Goal: Information Seeking & Learning: Find specific fact

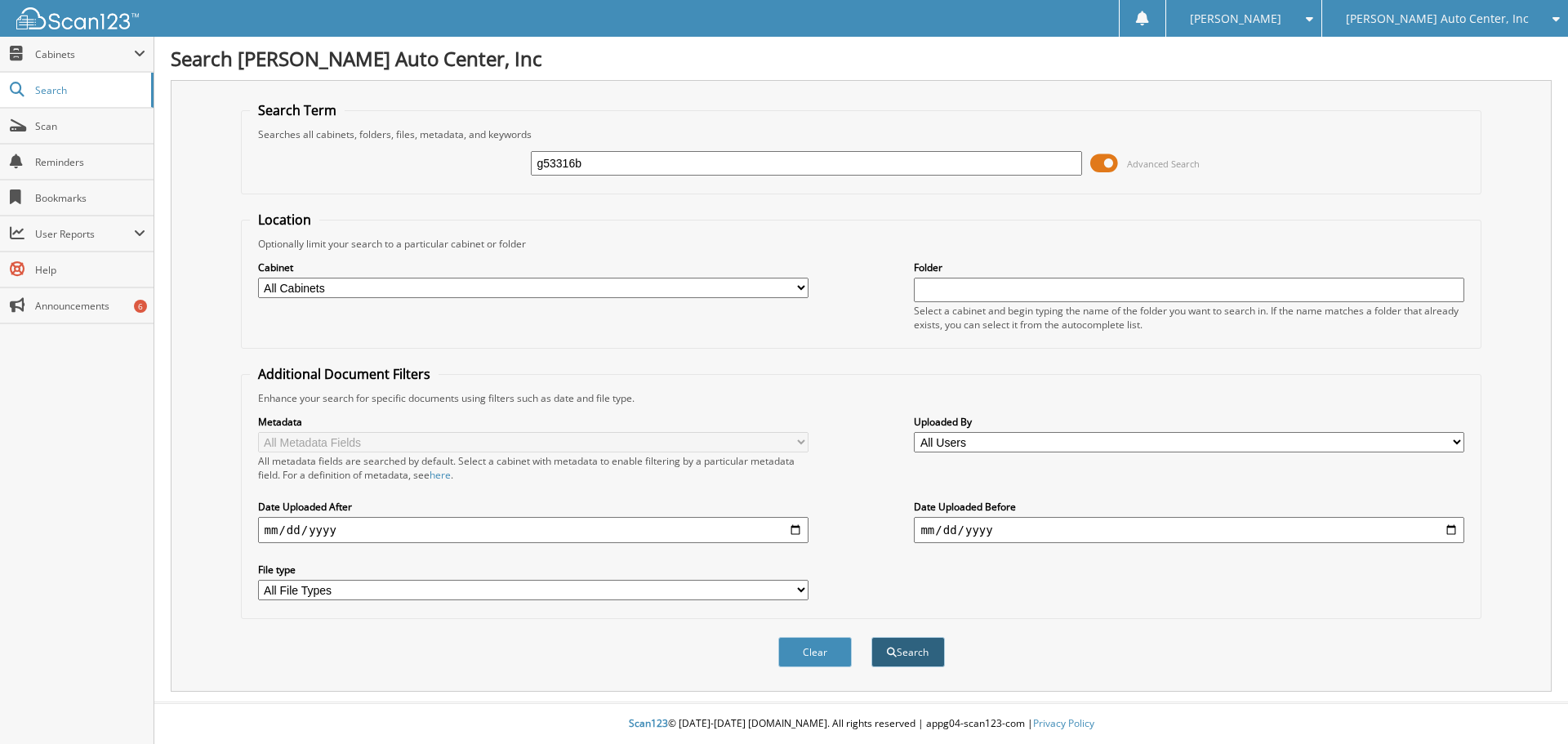
type input "g53316b"
click at [896, 656] on button "Search" at bounding box center [908, 651] width 74 height 30
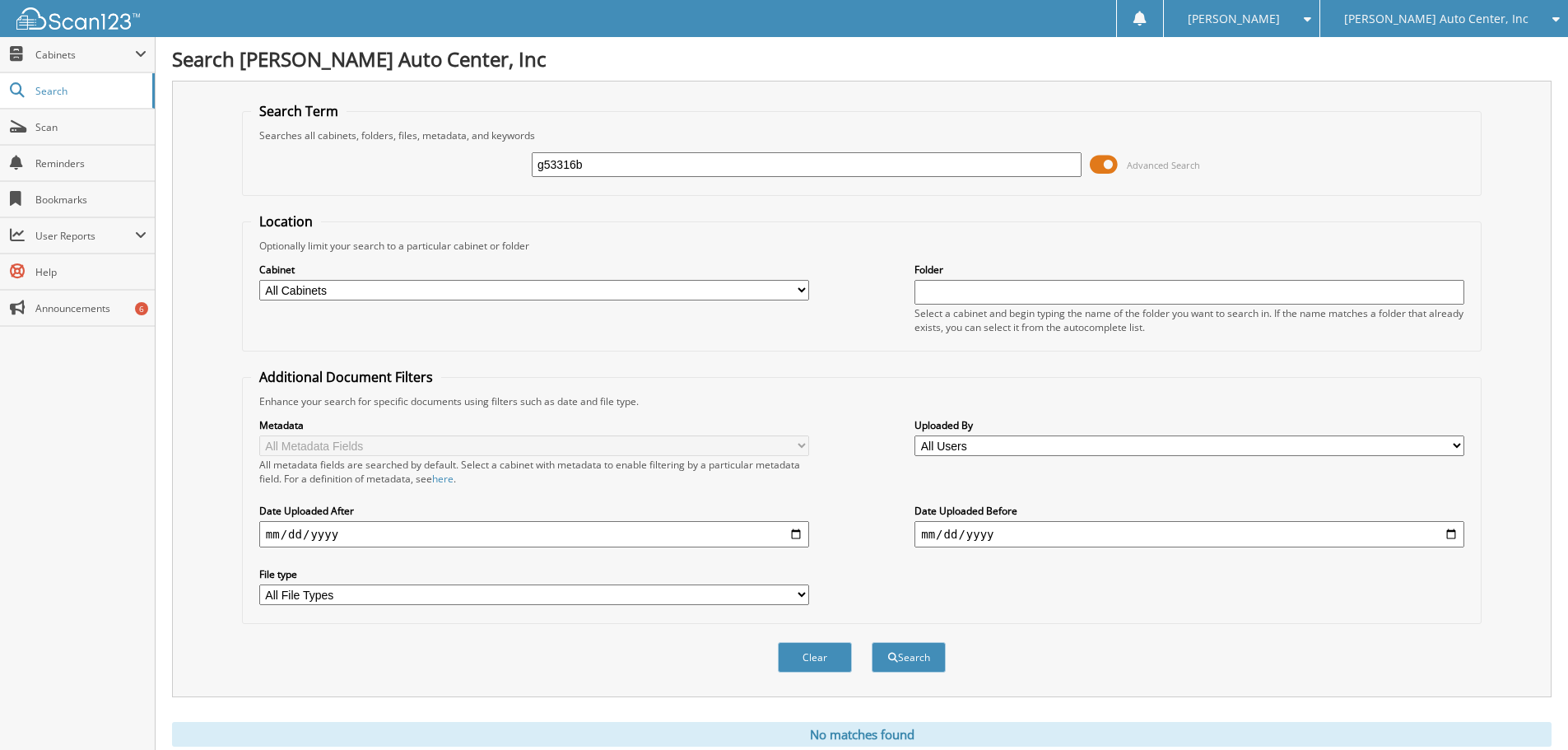
click at [1107, 167] on span at bounding box center [1104, 164] width 28 height 25
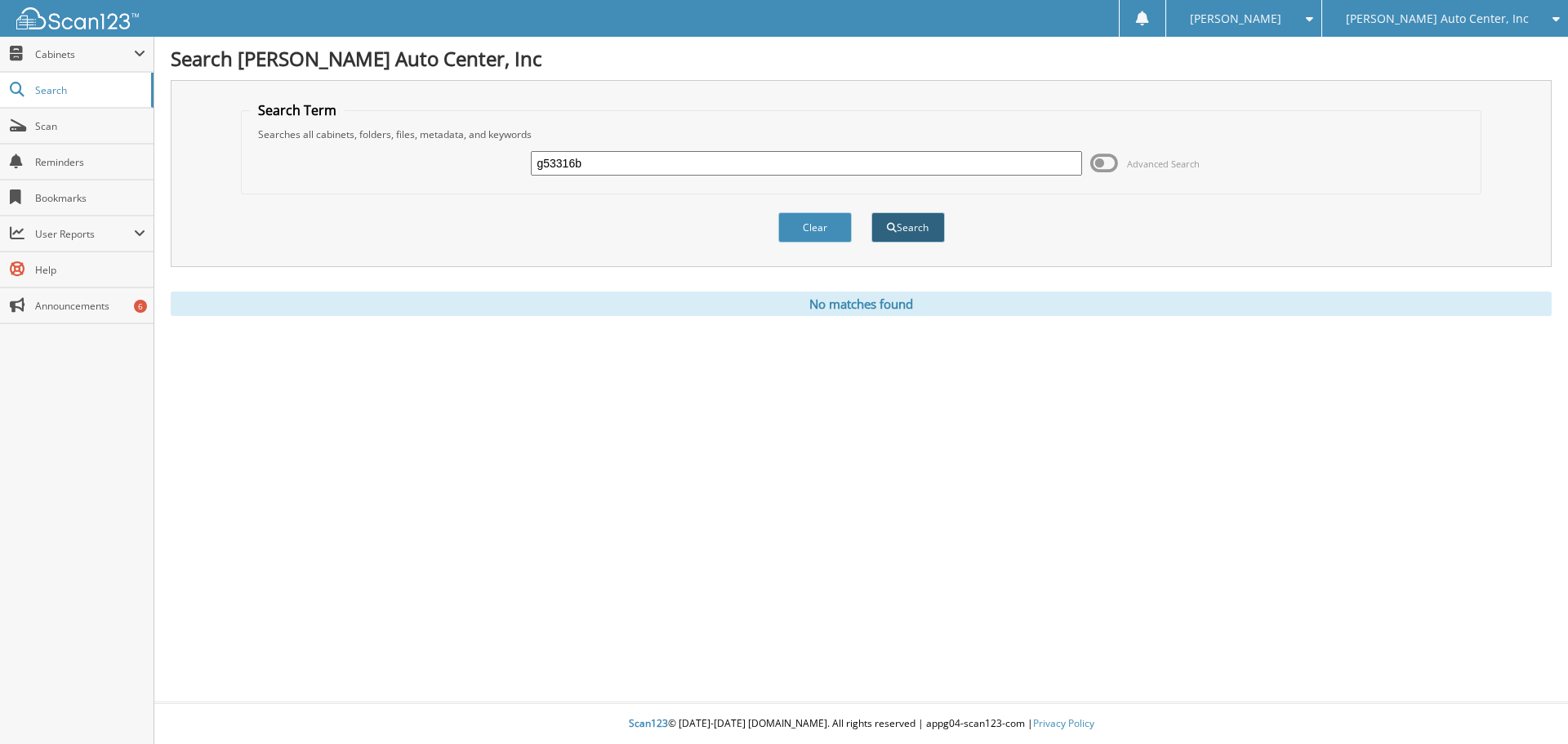
click at [908, 228] on button "Search" at bounding box center [908, 227] width 74 height 30
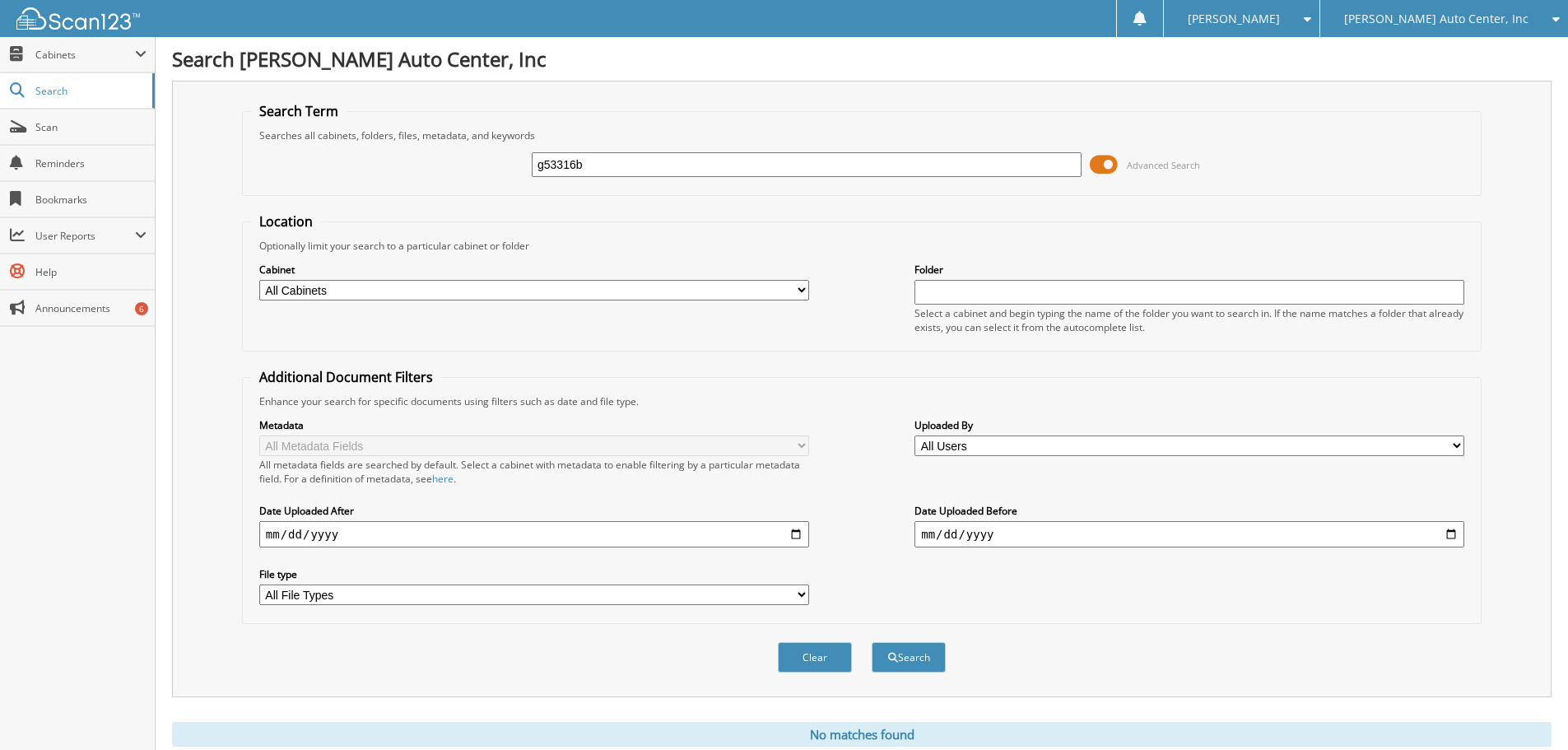
click at [1104, 163] on span at bounding box center [1104, 164] width 28 height 25
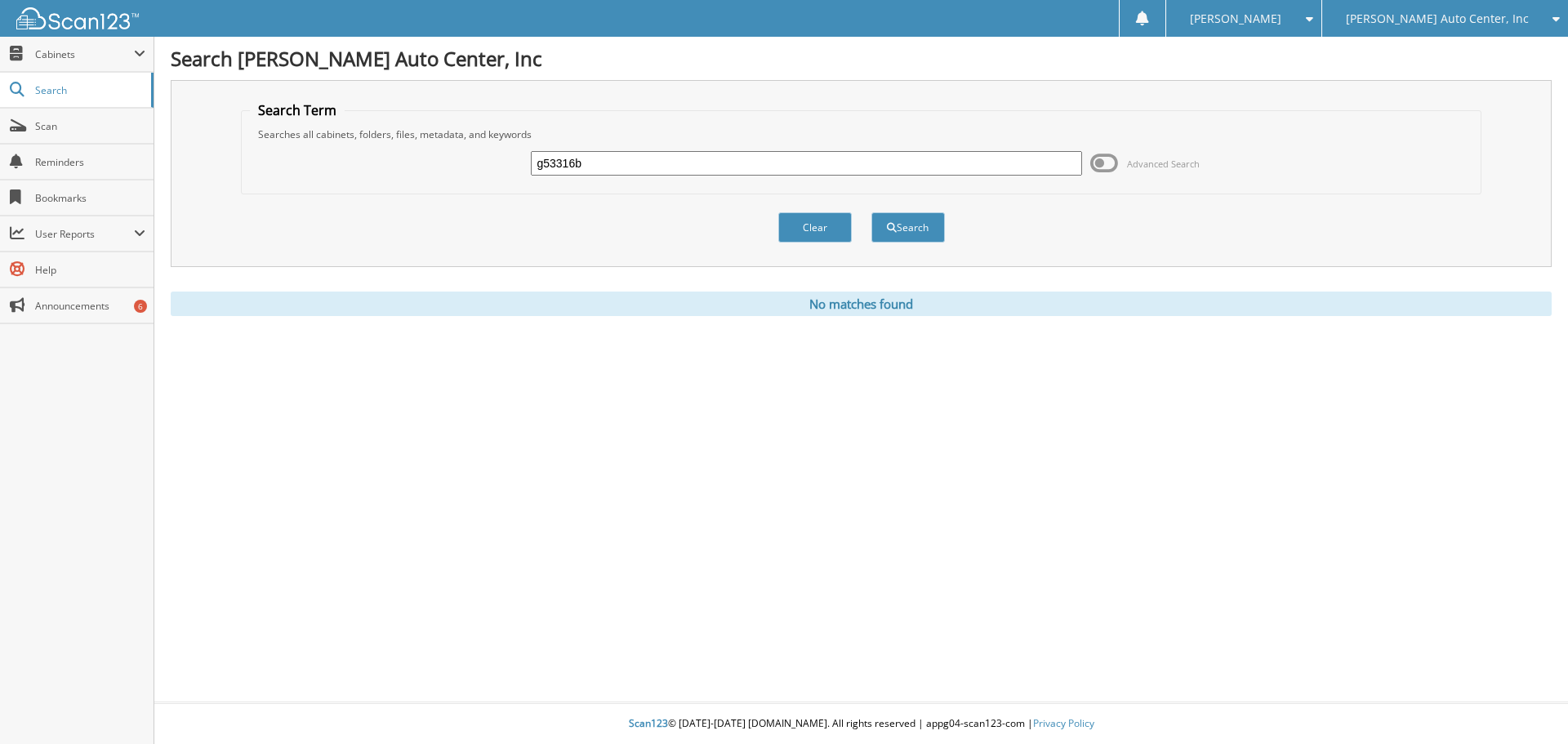
click at [670, 158] on input "g53316b" at bounding box center [806, 163] width 550 height 25
type input "g52564B"
click at [871, 212] on button "Search" at bounding box center [908, 227] width 74 height 30
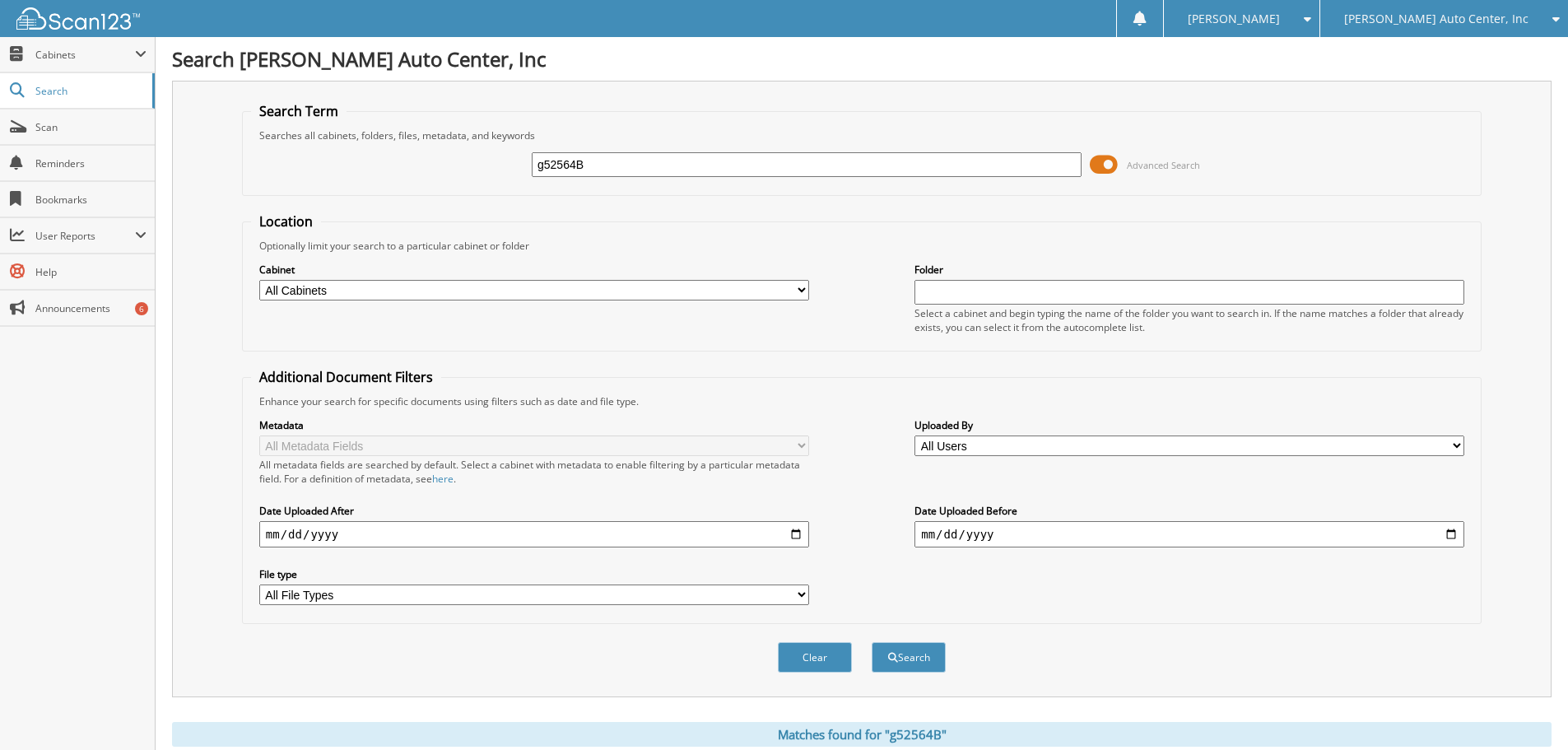
click at [1112, 164] on span at bounding box center [1104, 164] width 28 height 25
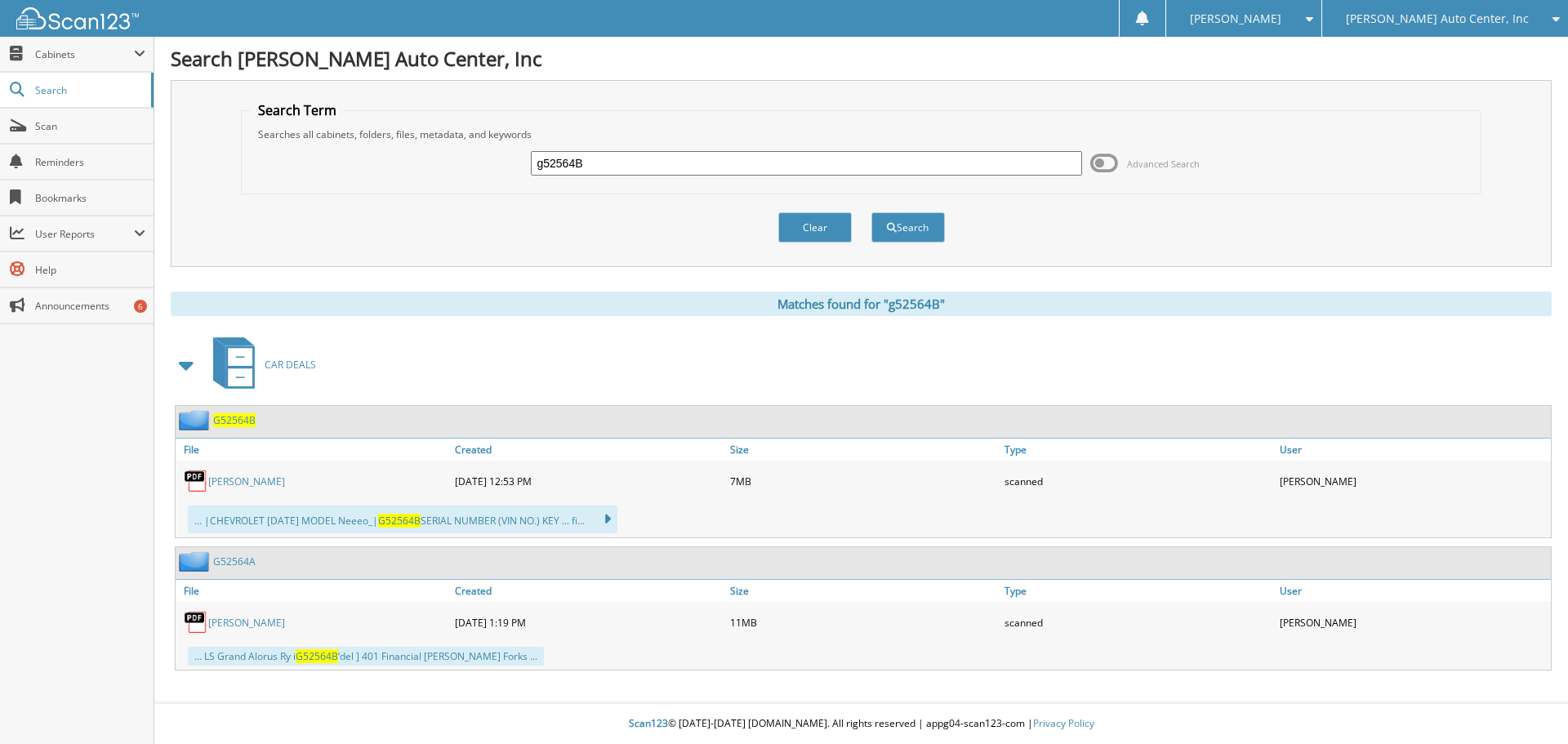
click at [267, 481] on link "RONDON GONZALEZ" at bounding box center [246, 481] width 76 height 14
